Goal: Find specific page/section: Find specific page/section

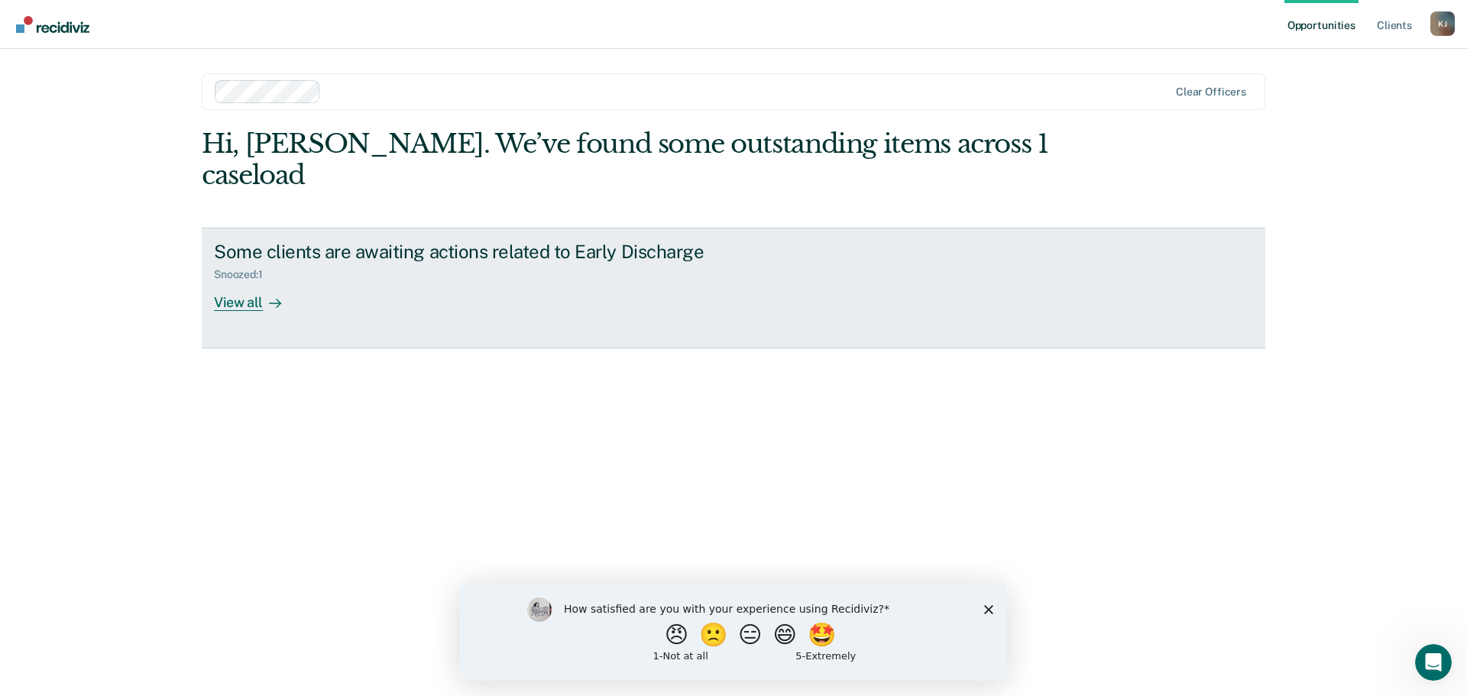
click at [235, 281] on div "View all" at bounding box center [257, 296] width 86 height 30
